Goal: Information Seeking & Learning: Learn about a topic

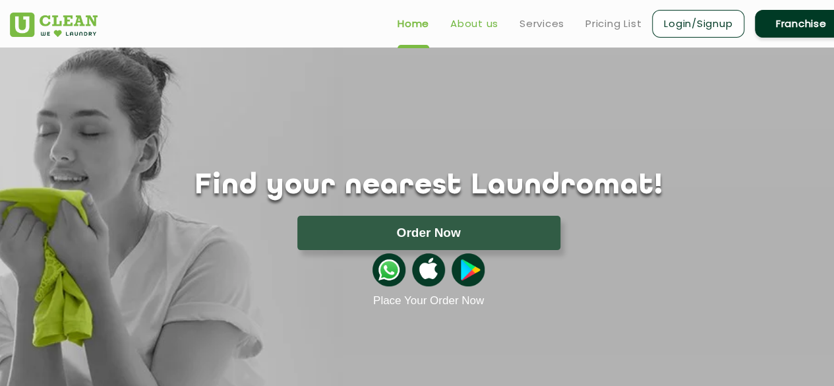
click at [471, 24] on link "About us" at bounding box center [474, 24] width 48 height 16
